Goal: Information Seeking & Learning: Understand process/instructions

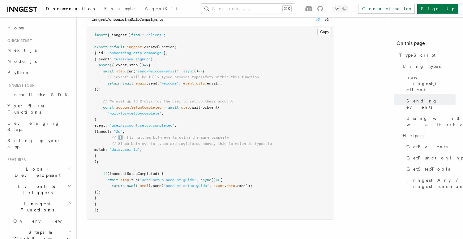
scroll to position [990, 0]
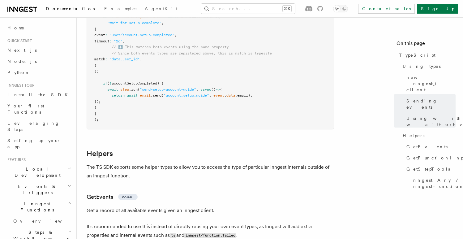
click at [167, 87] on pre "import { inngest } from "./client" ; export default inngest .createFunction ( {…" at bounding box center [210, 32] width 247 height 193
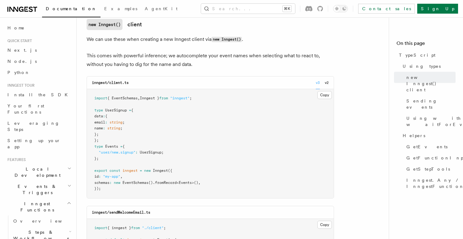
scroll to position [177, 0]
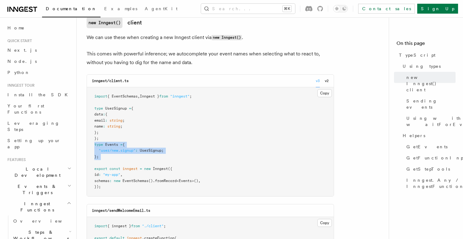
drag, startPoint x: 100, startPoint y: 162, endPoint x: 90, endPoint y: 142, distance: 22.0
click at [90, 142] on pre "import { EventSchemas , Inngest } from "inngest" ; type UserSignup = { data : {…" at bounding box center [210, 141] width 247 height 109
copy code "type Events = { "user/new.signup" : UserSignup ; };"
click at [93, 109] on pre "import { EventSchemas , Inngest } from "inngest" ; type UserSignup = { data : {…" at bounding box center [210, 141] width 247 height 109
copy code "type UserSignup = { data : { email : string ; name : string ; }; }; type Events…"
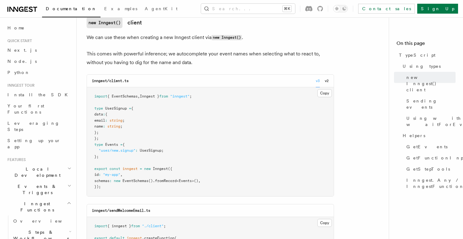
drag, startPoint x: 97, startPoint y: 181, endPoint x: 225, endPoint y: 181, distance: 127.4
click at [225, 181] on pre "import { EventSchemas , Inngest } from "inngest" ; type UserSignup = { data : {…" at bounding box center [210, 141] width 247 height 109
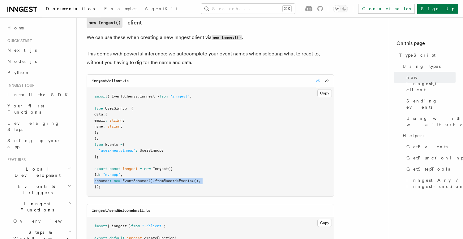
copy code "schemas : new EventSchemas () .fromRecord < Events >() ,"
click at [127, 96] on span "{ EventSchemas" at bounding box center [122, 96] width 30 height 4
copy span "EventSchemas"
